Goal: Information Seeking & Learning: Understand process/instructions

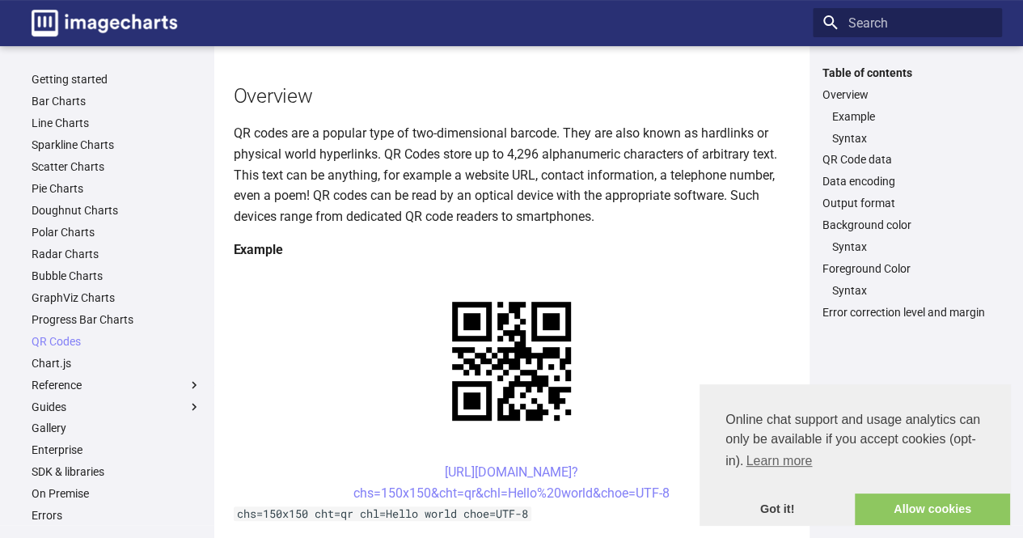
scroll to position [143, 0]
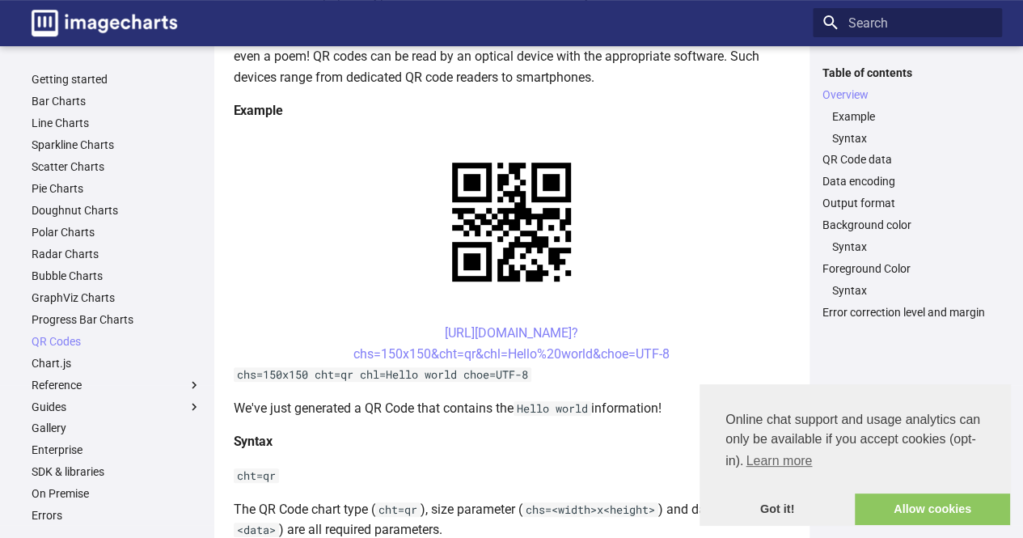
scroll to position [285, 0]
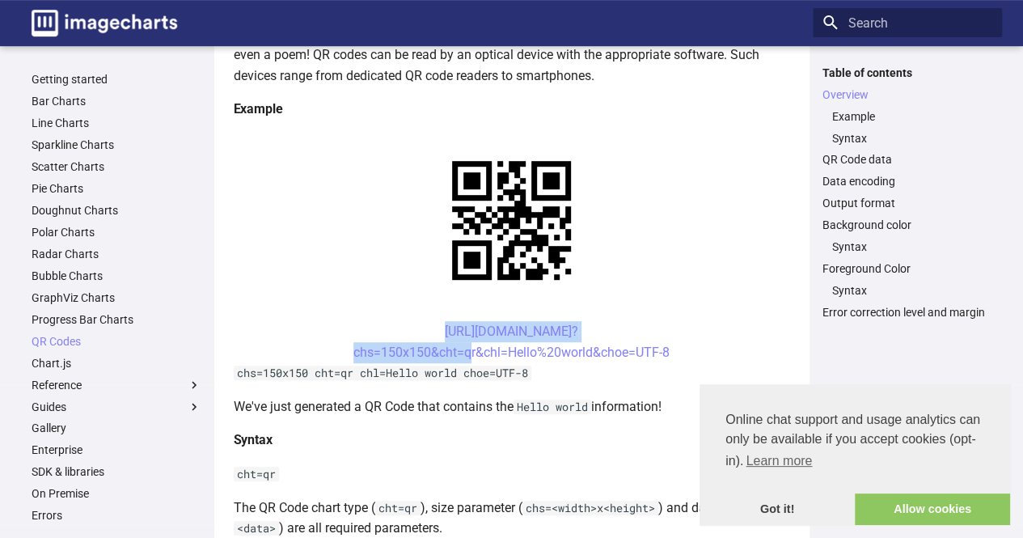
drag, startPoint x: 399, startPoint y: 175, endPoint x: 462, endPoint y: 205, distance: 70.1
click at [462, 321] on center "https://image-charts.com/chart? chs=150x150&cht=qr&chl=Hello%20world&choe=UTF-8" at bounding box center [512, 341] width 556 height 41
copy link "https://image-charts.com/chart? chs=150x150&cht=qr&chl="
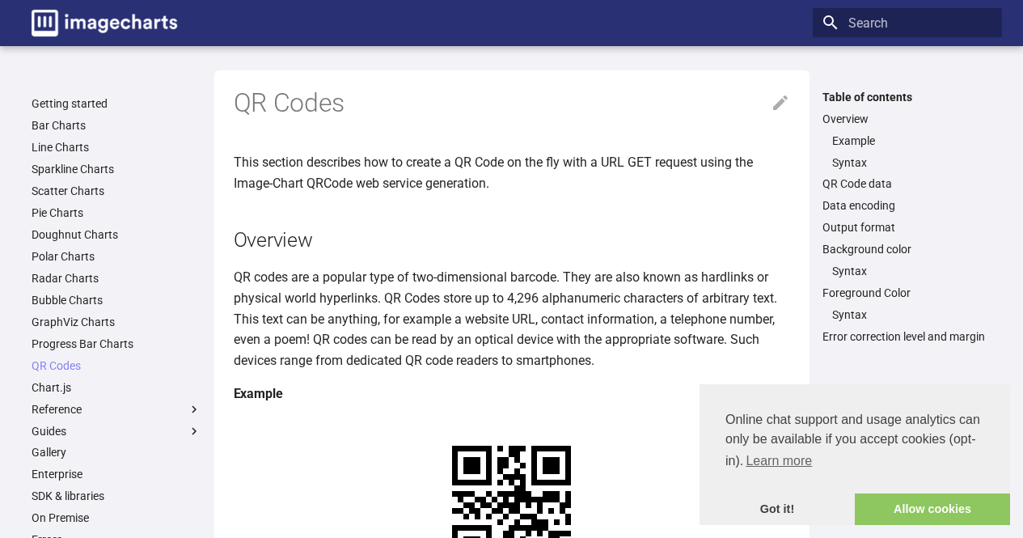
scroll to position [143, 0]
